Goal: Book appointment/travel/reservation

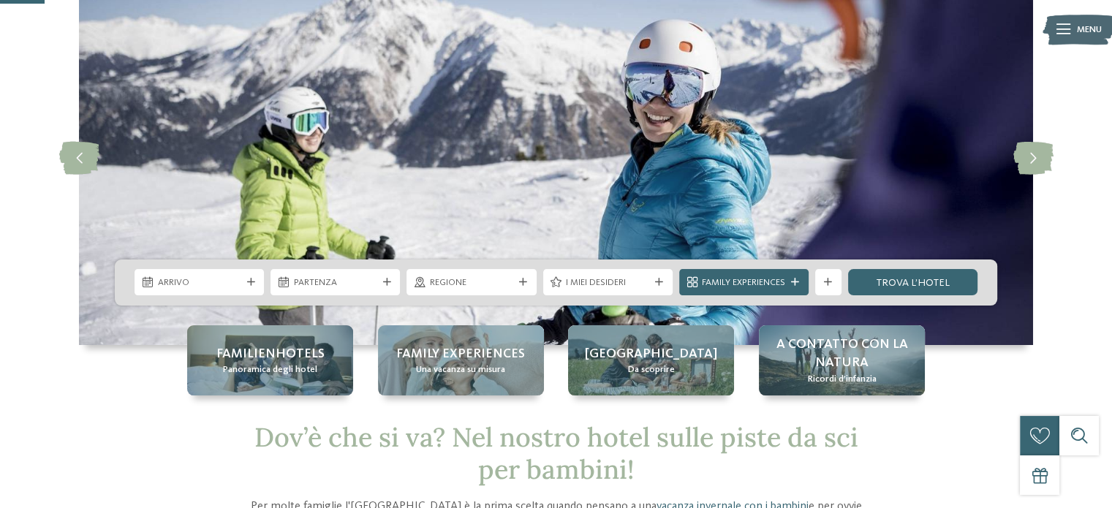
scroll to position [146, 0]
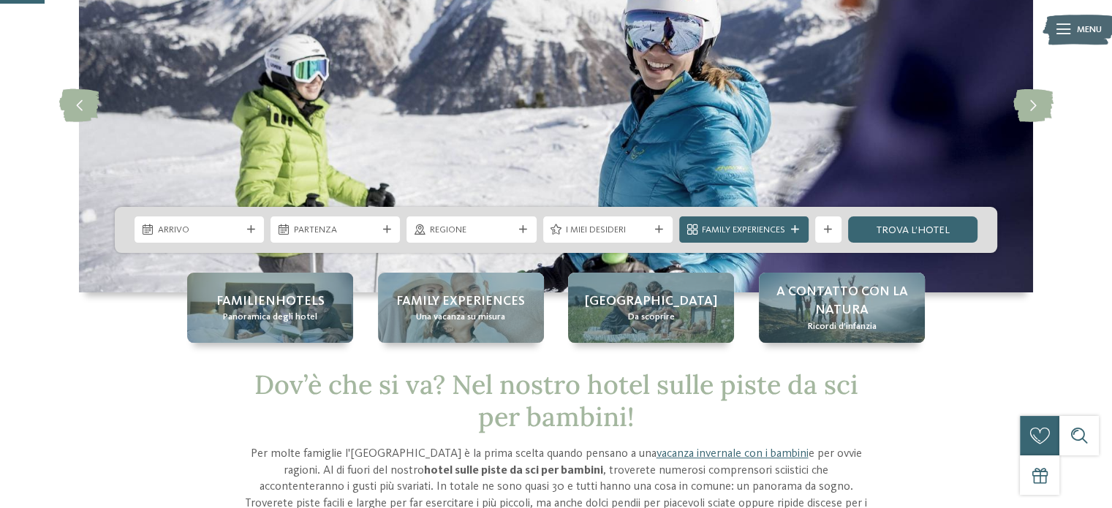
click at [257, 230] on div at bounding box center [250, 230] width 13 height 8
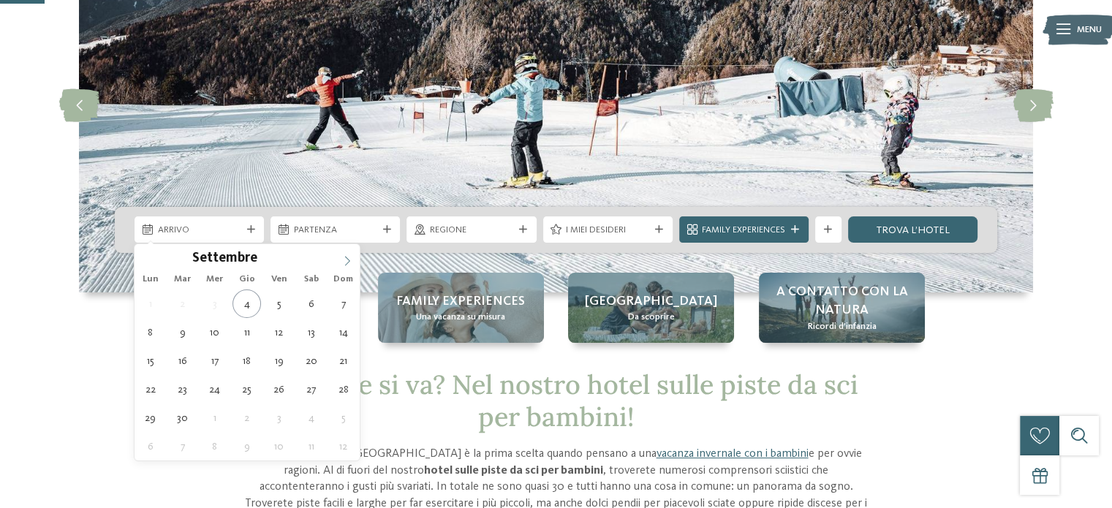
click at [355, 262] on span at bounding box center [347, 256] width 25 height 25
type input "****"
click at [355, 262] on span at bounding box center [347, 256] width 25 height 25
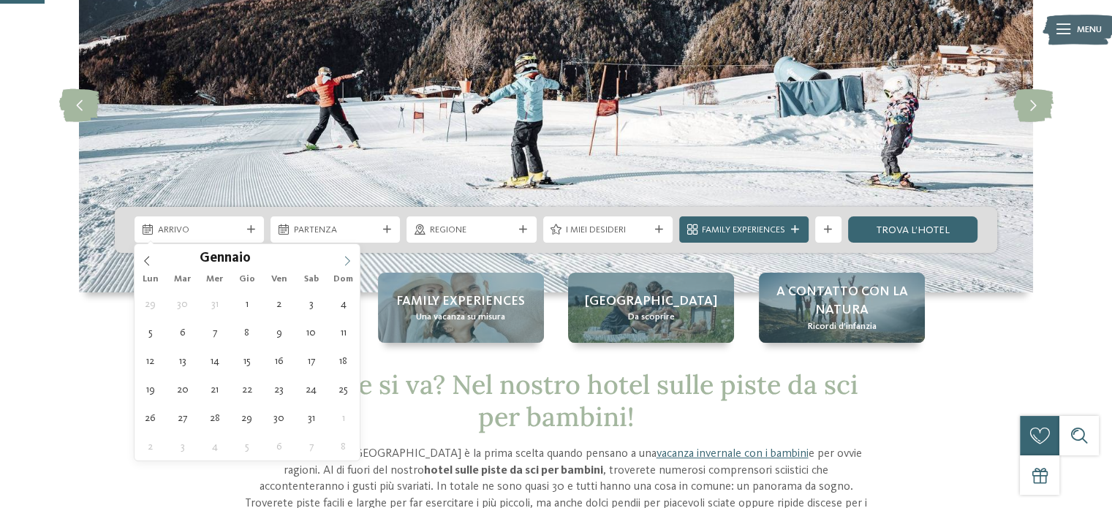
click at [355, 262] on span at bounding box center [347, 256] width 25 height 25
type div "[DATE]"
type input "****"
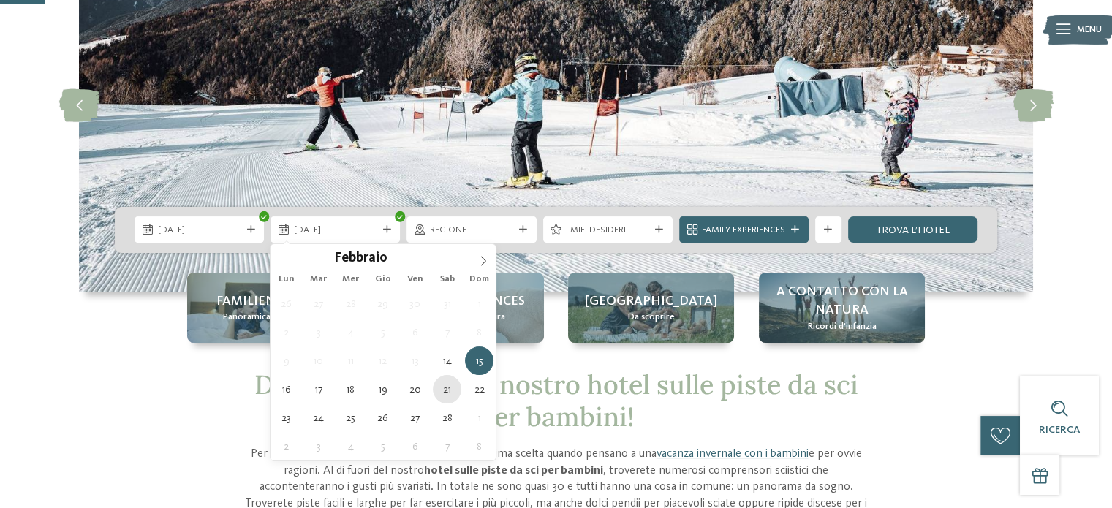
type div "[DATE]"
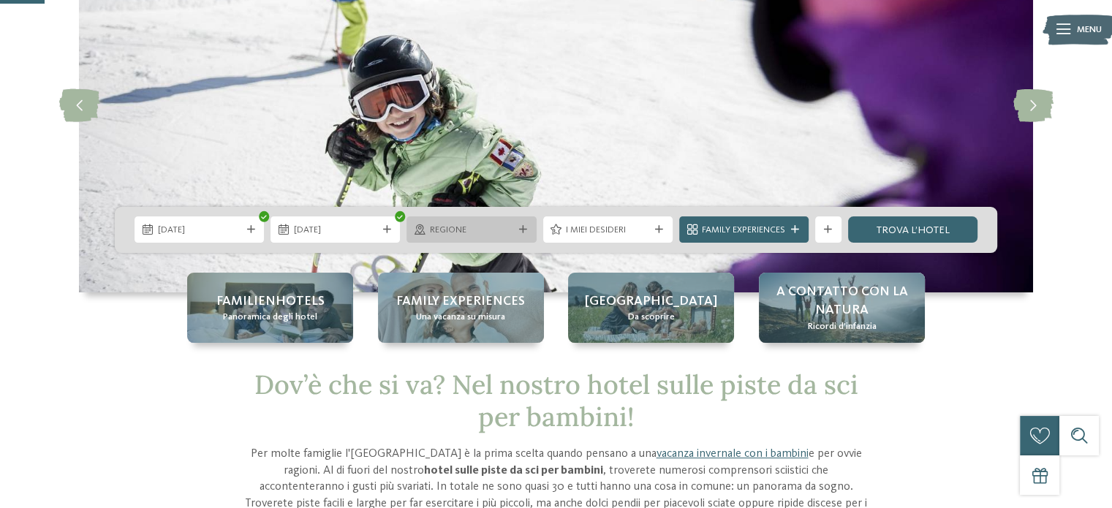
click at [521, 232] on icon at bounding box center [523, 230] width 8 height 8
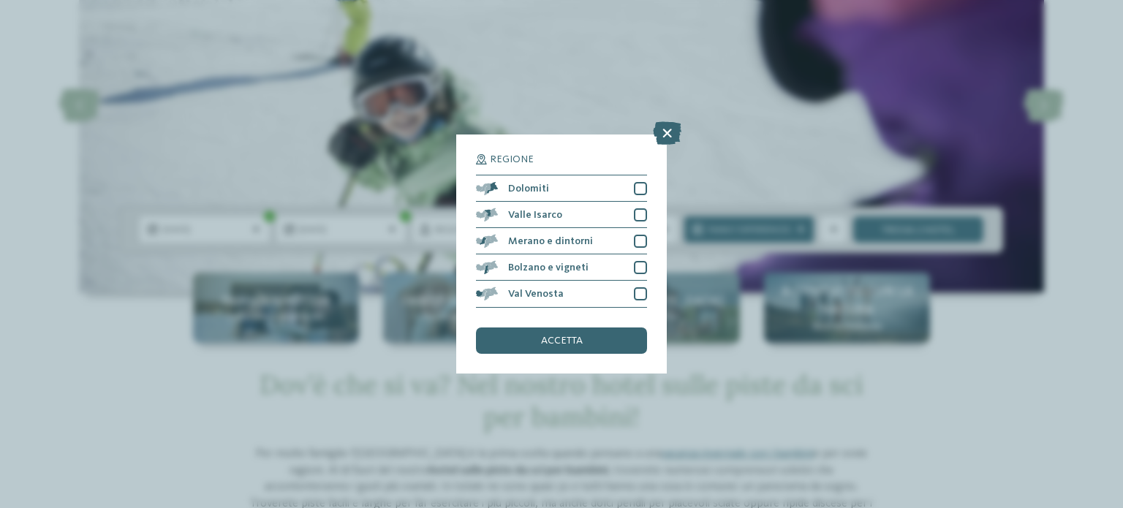
click at [649, 190] on div "Regione Dolomiti Valle Isarco" at bounding box center [561, 254] width 211 height 238
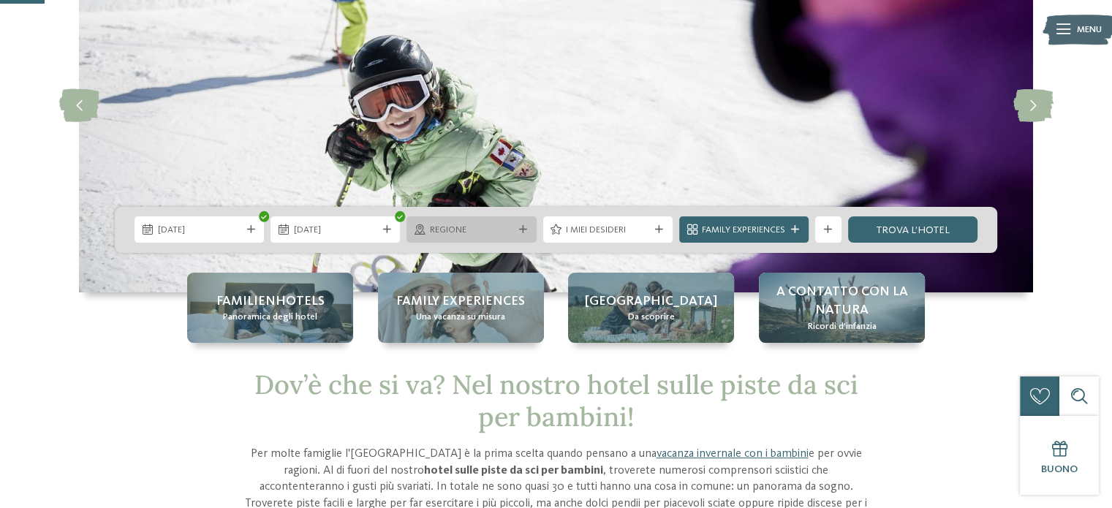
click at [517, 227] on div at bounding box center [522, 230] width 13 height 8
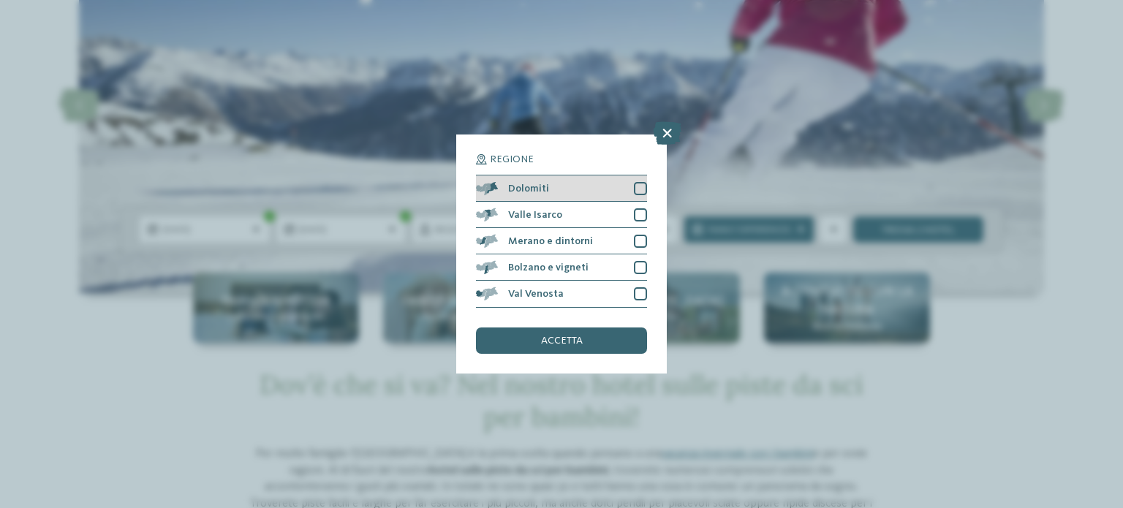
click at [640, 184] on div at bounding box center [640, 188] width 13 height 13
click at [585, 332] on div "accetta" at bounding box center [561, 341] width 171 height 26
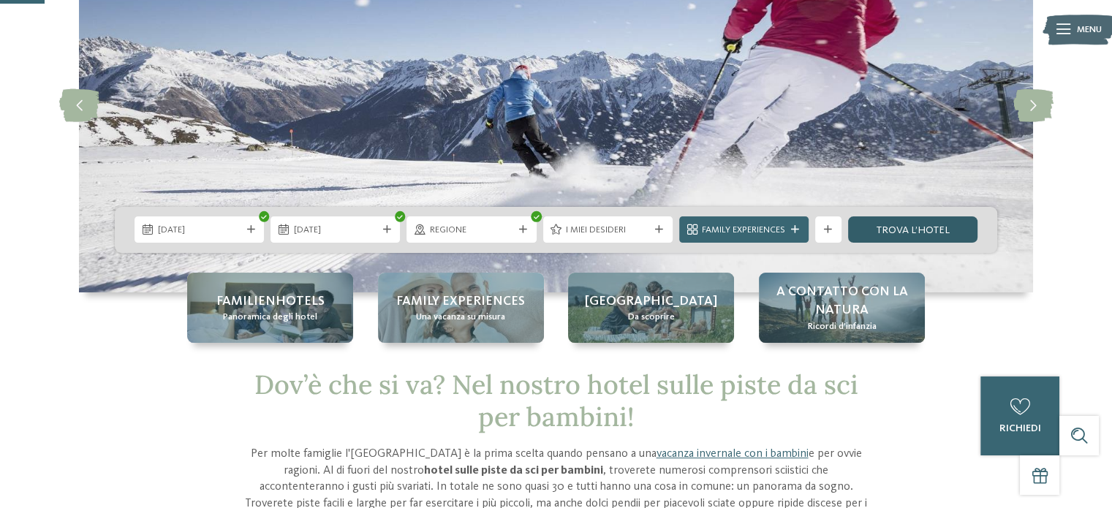
click at [893, 230] on link "trova l’hotel" at bounding box center [912, 229] width 129 height 26
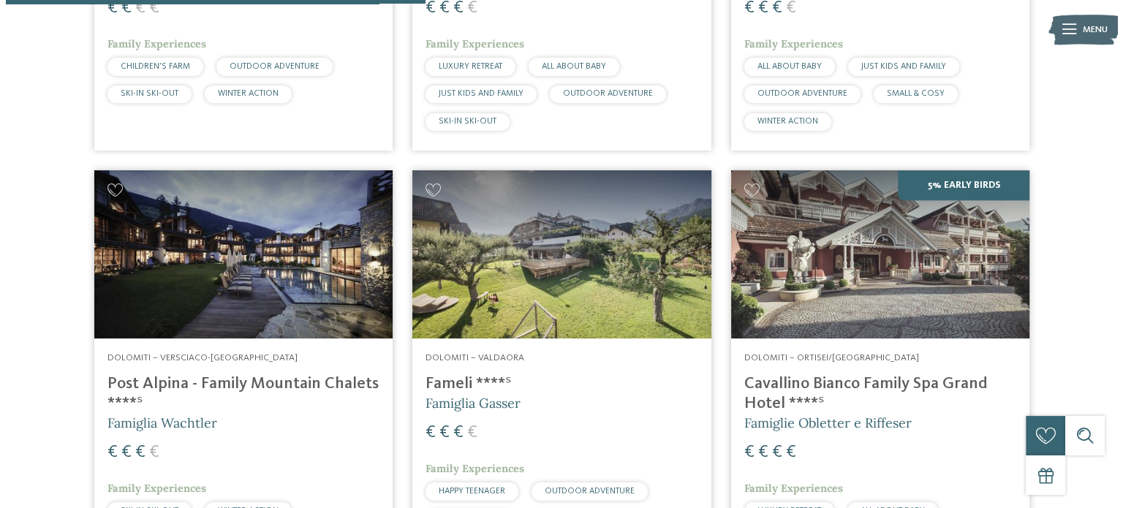
scroll to position [789, 0]
